Goal: Task Accomplishment & Management: Use online tool/utility

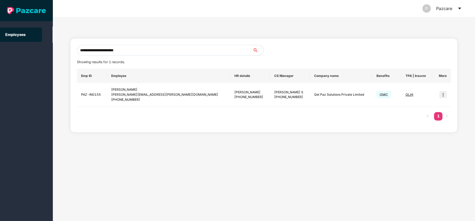
click at [458, 7] on icon "caret-down" at bounding box center [459, 8] width 4 height 4
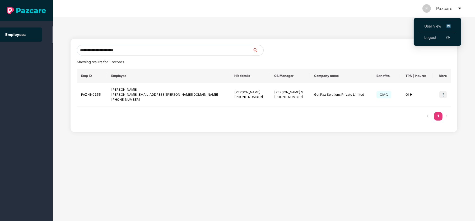
click at [430, 26] on span "User view" at bounding box center [437, 26] width 26 height 6
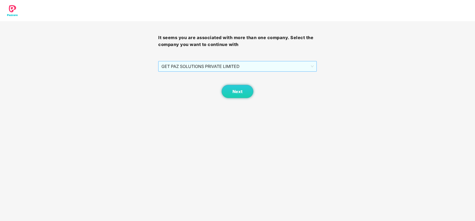
click at [226, 65] on span "GET PAZ SOLUTIONS PRIVATE LIMITED" at bounding box center [237, 66] width 152 height 10
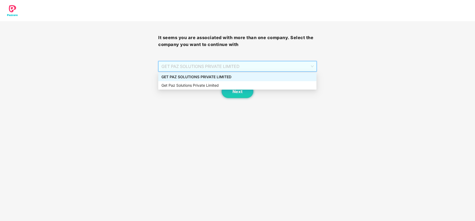
click at [225, 79] on div "GET PAZ SOLUTIONS PRIVATE LIMITED" at bounding box center [237, 77] width 152 height 6
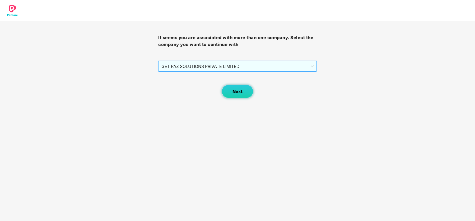
click at [240, 91] on span "Next" at bounding box center [237, 91] width 10 height 5
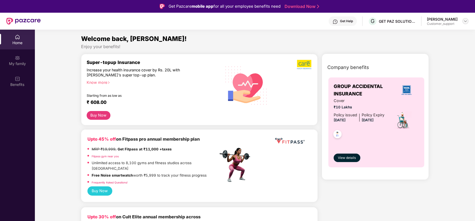
click at [465, 23] on img at bounding box center [465, 21] width 4 height 4
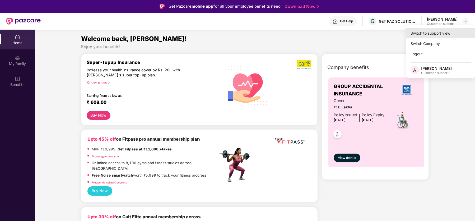
click at [439, 34] on div "Switch to support view" at bounding box center [440, 33] width 69 height 10
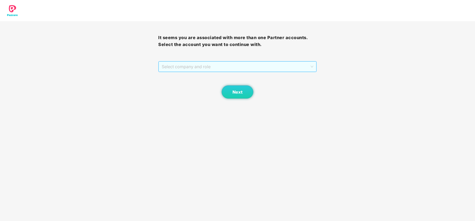
click at [203, 67] on span "Select company and role" at bounding box center [237, 67] width 151 height 10
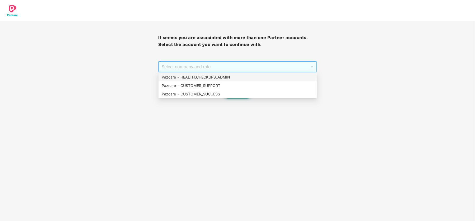
click at [207, 75] on div "Pazcare - HEALTH_CHECKUPS_ADMIN" at bounding box center [238, 77] width 152 height 6
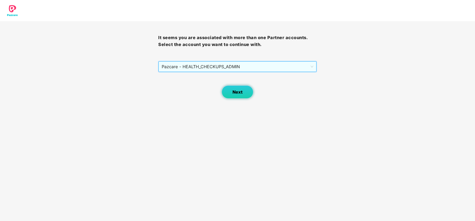
click at [239, 92] on span "Next" at bounding box center [237, 92] width 10 height 5
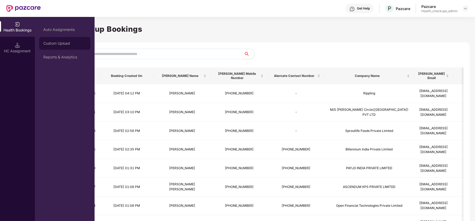
click at [71, 46] on div "Custom Upload" at bounding box center [64, 43] width 51 height 13
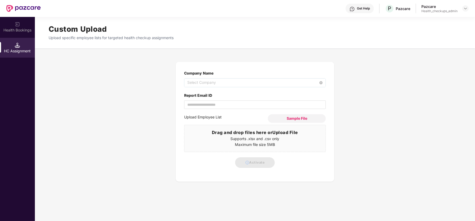
click at [206, 82] on span "Select Company" at bounding box center [254, 82] width 135 height 8
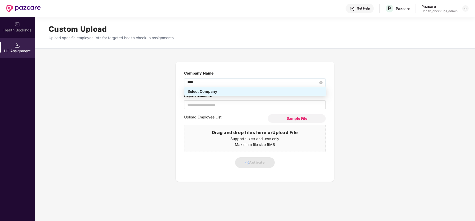
type input "*****"
click at [224, 100] on div "TYPSA INDIA PRIVATE LIMITED - ea640a9a-645a-40c3-811b-7950521055bd" at bounding box center [254, 100] width 135 height 6
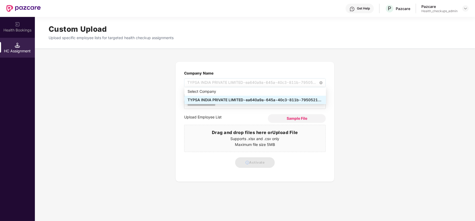
drag, startPoint x: 242, startPoint y: 81, endPoint x: 192, endPoint y: 80, distance: 49.7
click at [192, 80] on span "TYPSA INDIA PRIVATE LIMITED - ea640a9a-645a-40c3-811b-7950521055bd" at bounding box center [254, 82] width 135 height 8
click at [243, 98] on div "TYPSA INDIA PRIVATE LIMITED - ea640a9a-645a-40c3-811b-7950521055bd" at bounding box center [254, 100] width 135 height 6
click at [248, 99] on div "TYPSA INDIA PRIVATE LIMITED - ea640a9a-645a-40c3-811b-7950521055bd" at bounding box center [254, 100] width 135 height 6
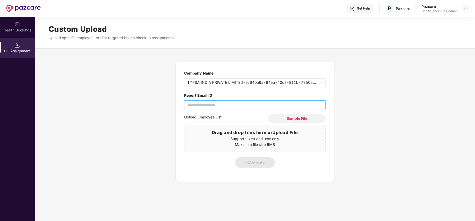
click at [219, 105] on input "Report Email ID" at bounding box center [255, 104] width 142 height 8
type input "**********"
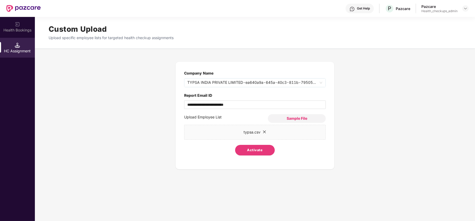
click at [259, 148] on span "Activate" at bounding box center [255, 149] width 16 height 5
